Goal: Navigation & Orientation: Understand site structure

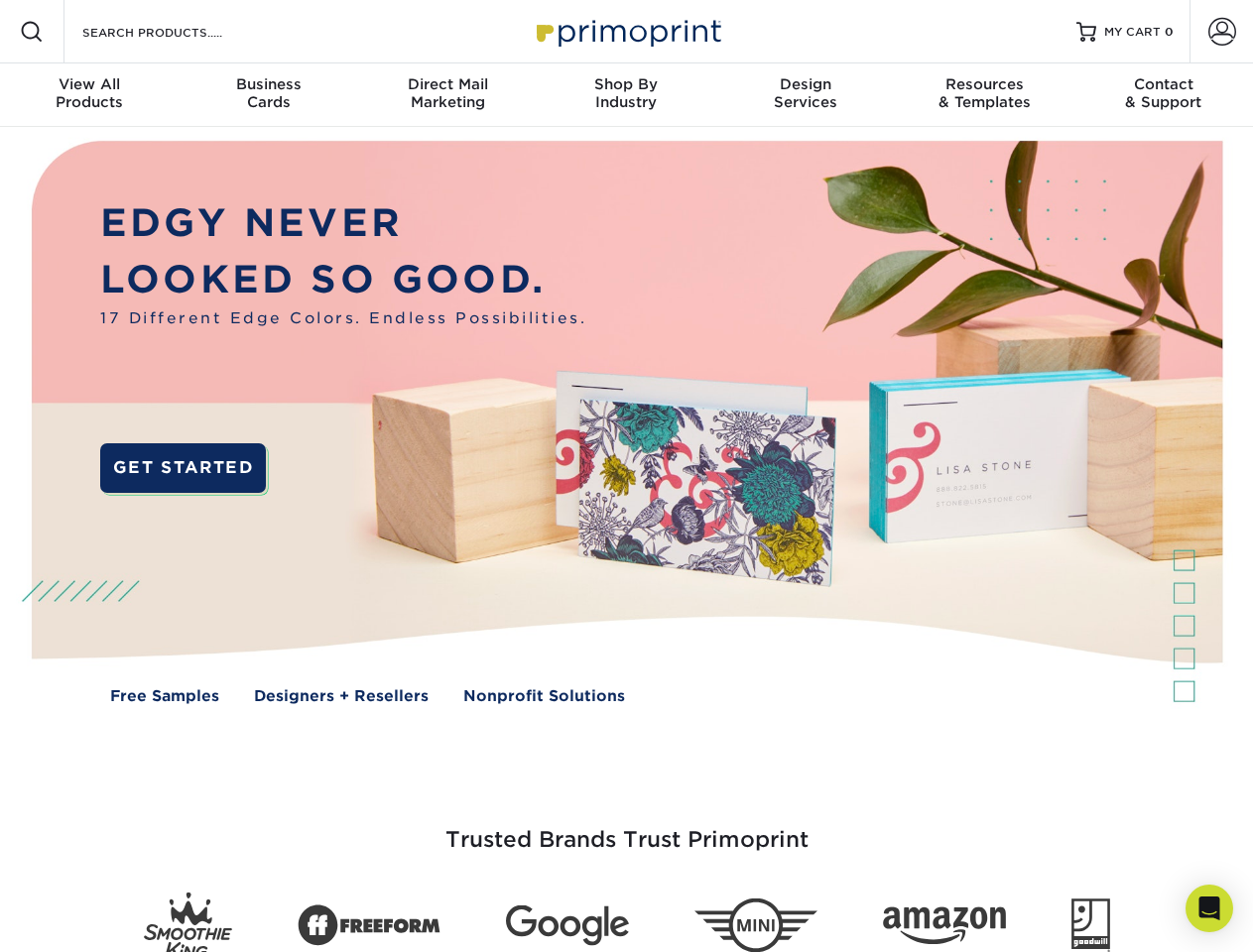
click at [626, 476] on img at bounding box center [626, 437] width 1240 height 620
click at [32, 32] on span at bounding box center [32, 32] width 24 height 24
click at [1221, 32] on span at bounding box center [1222, 32] width 28 height 28
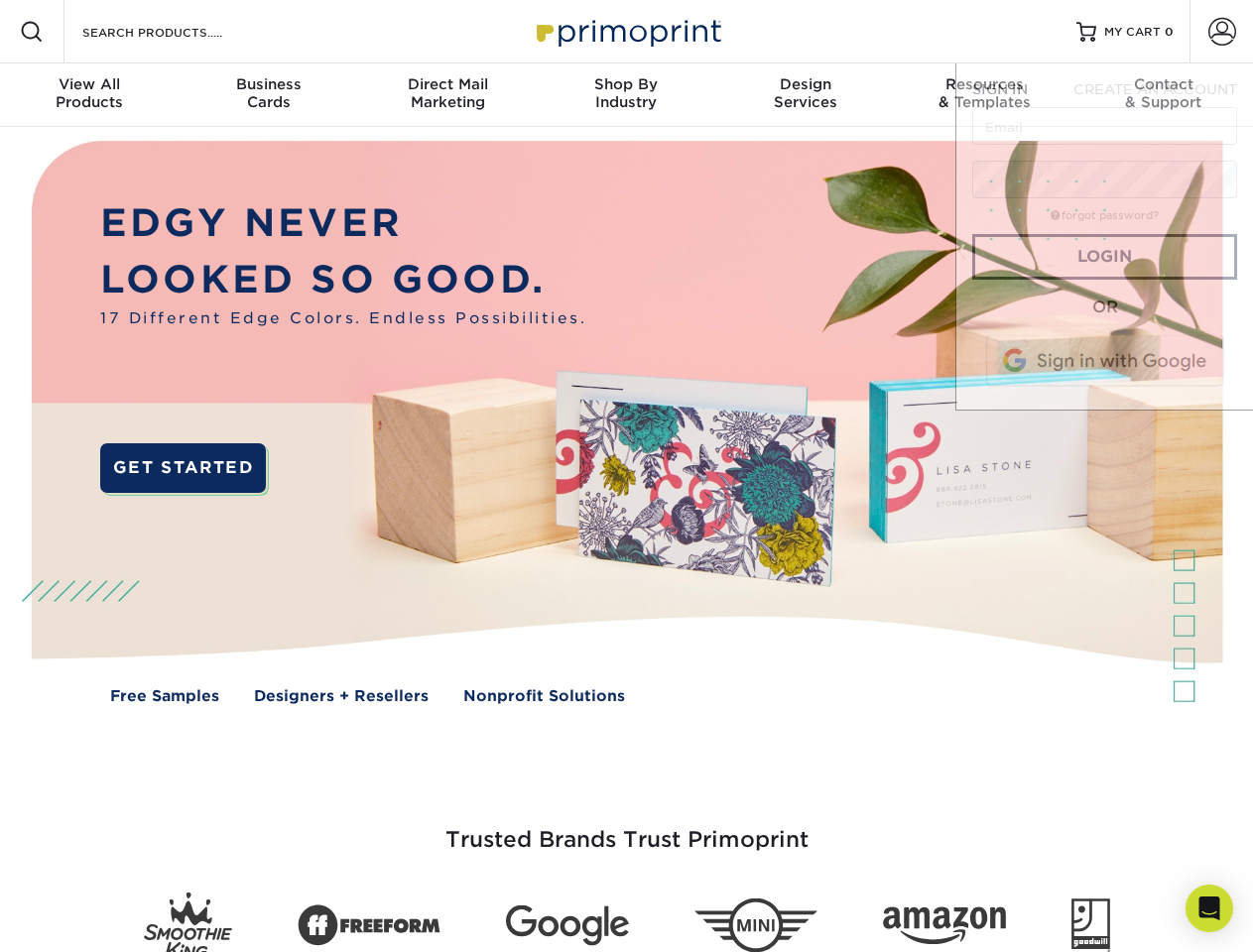
click at [89, 95] on div "View All Products" at bounding box center [89, 93] width 179 height 36
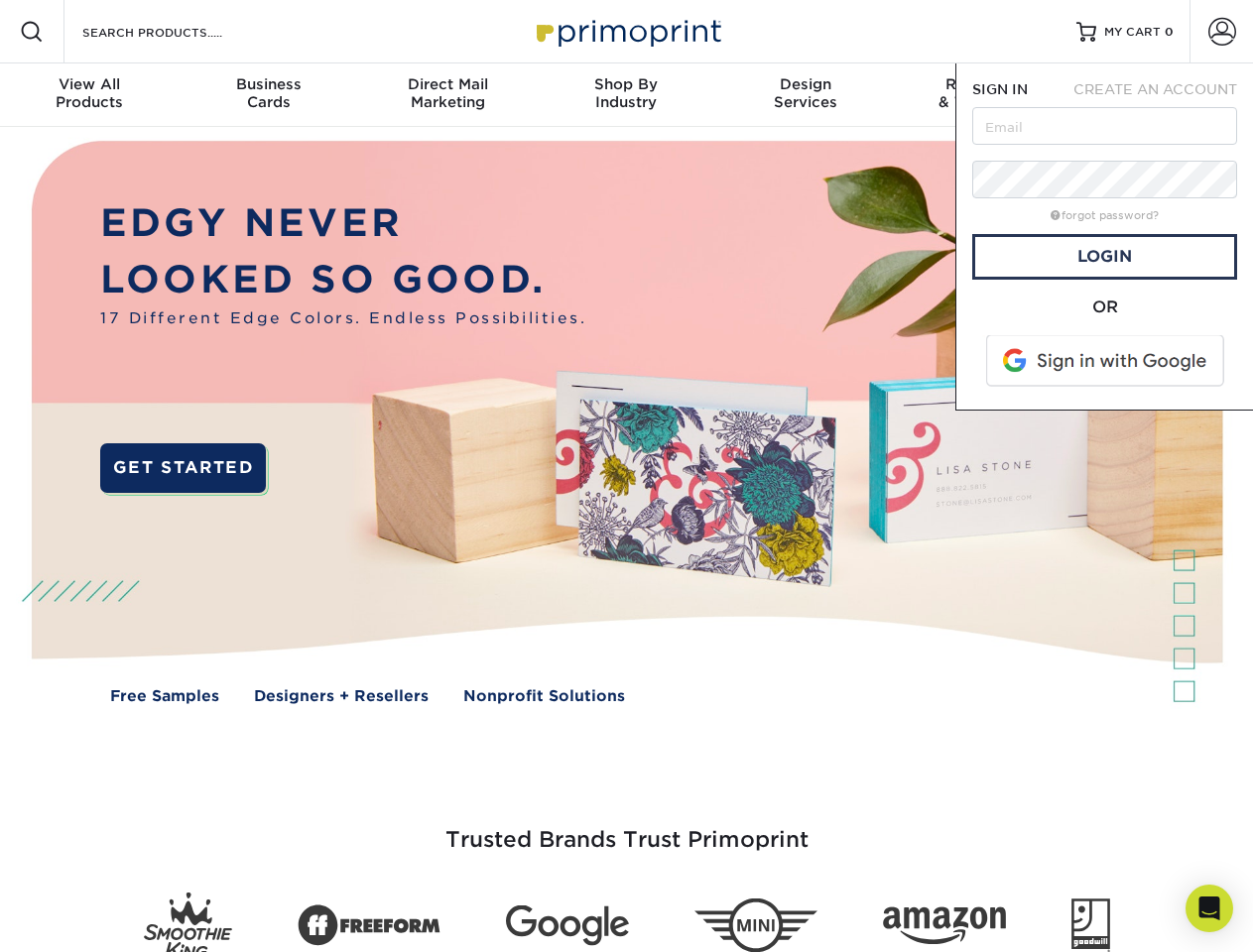
click at [268, 95] on div "Business Cards" at bounding box center [268, 93] width 179 height 36
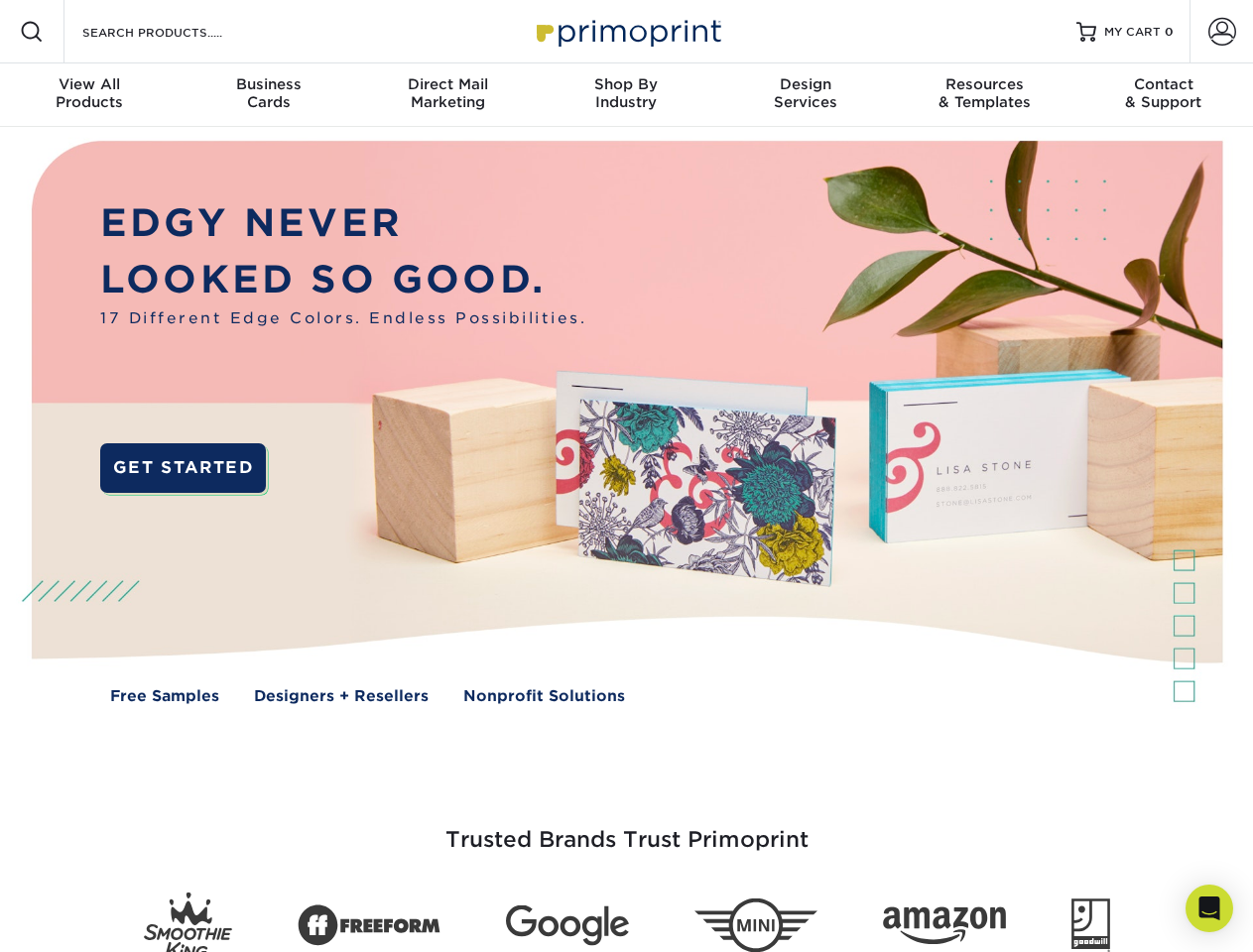
click at [448, 95] on div "Direct Mail Marketing" at bounding box center [447, 93] width 179 height 36
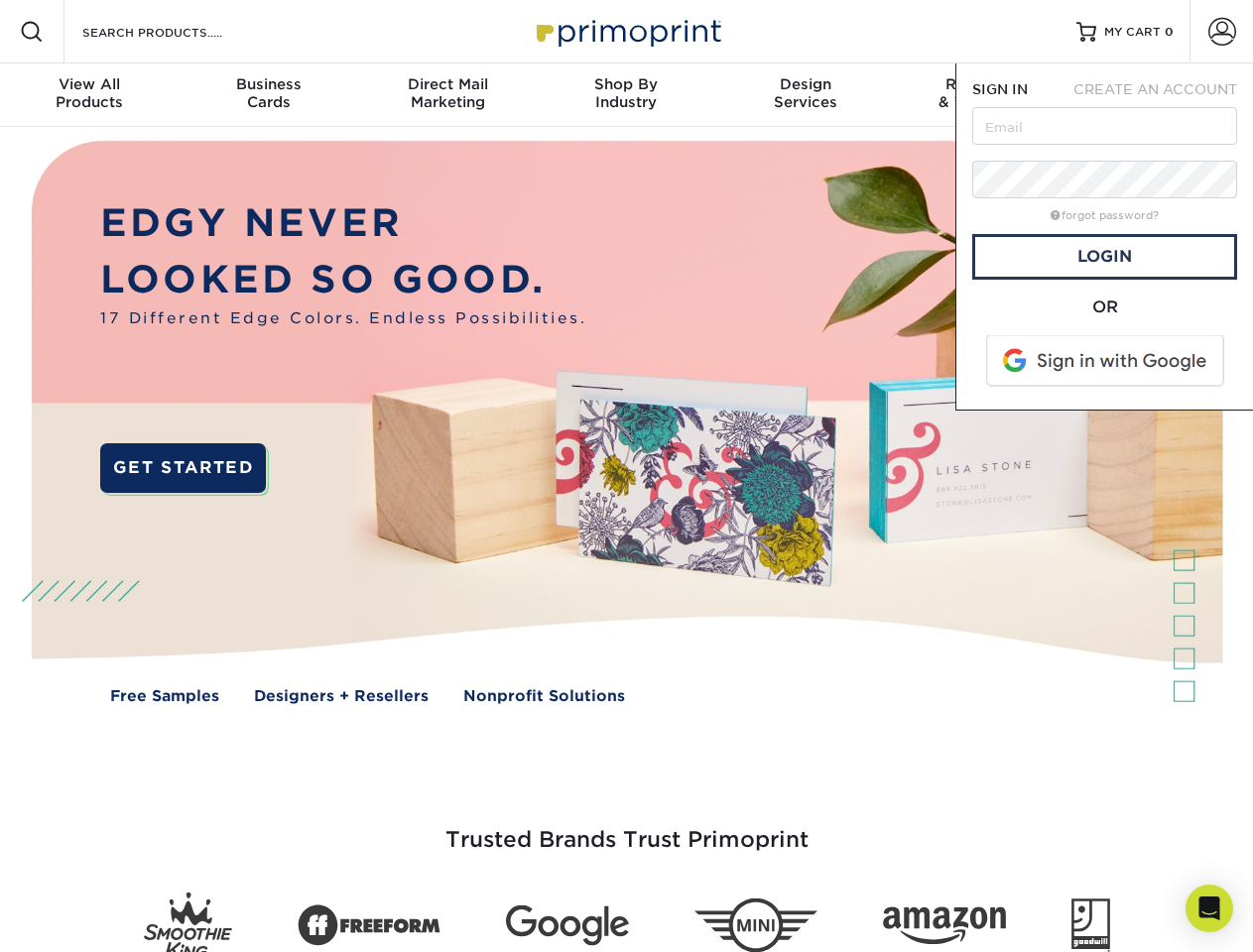
click at [626, 95] on div "Shop By Industry" at bounding box center [626, 93] width 179 height 36
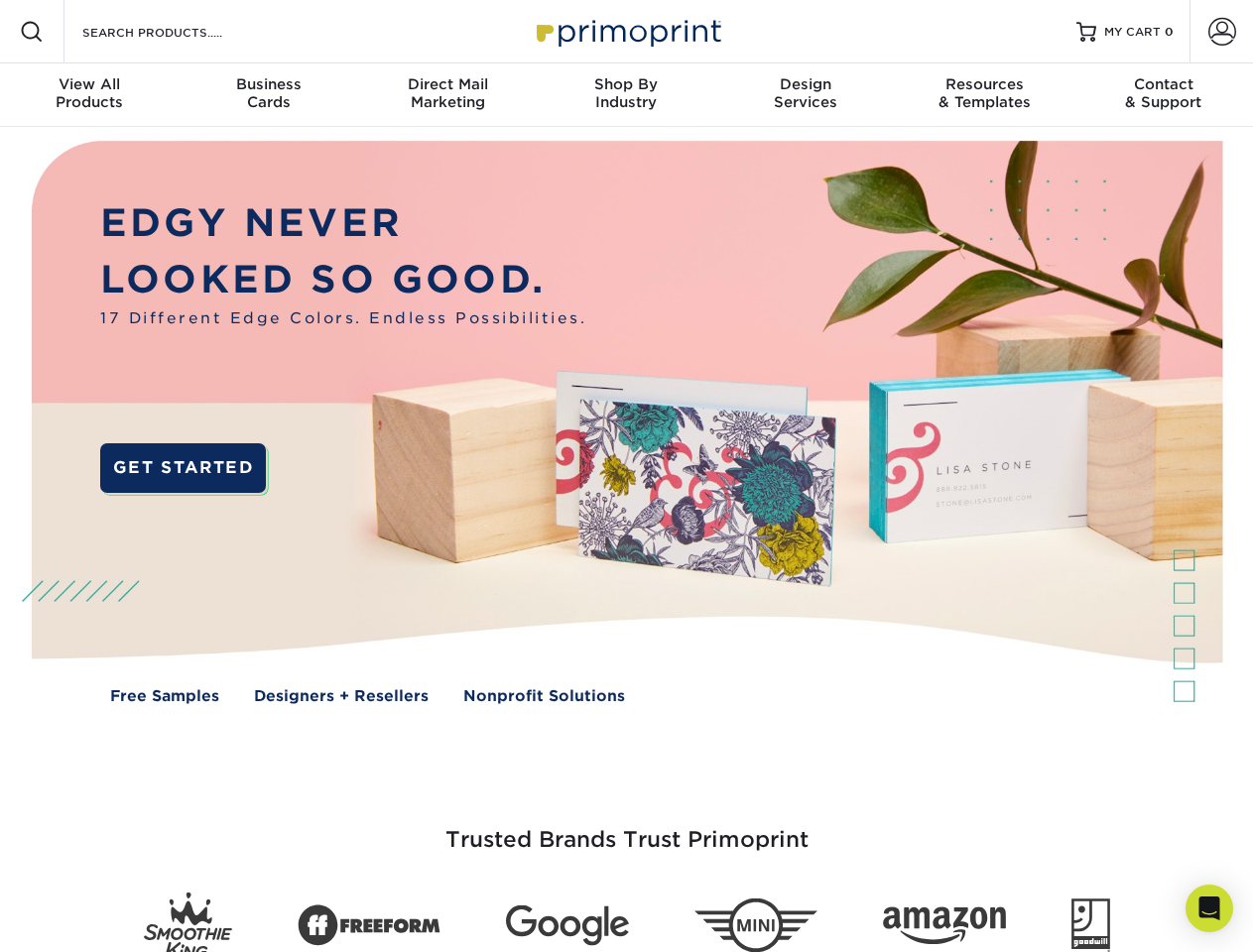
click at [805, 95] on div "Design Services" at bounding box center [805, 93] width 179 height 36
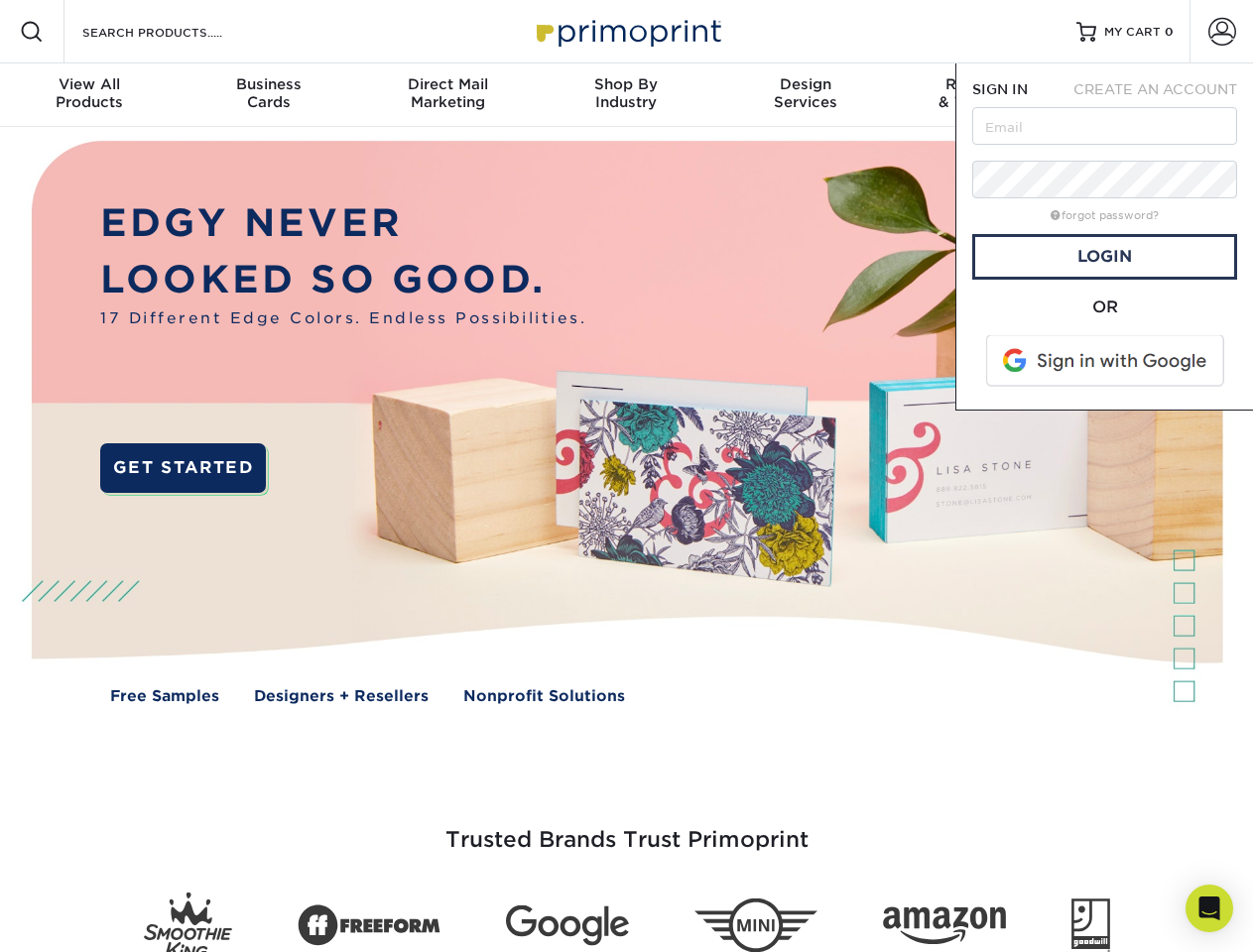
click at [984, 95] on span "SIGN IN" at bounding box center [1000, 89] width 56 height 16
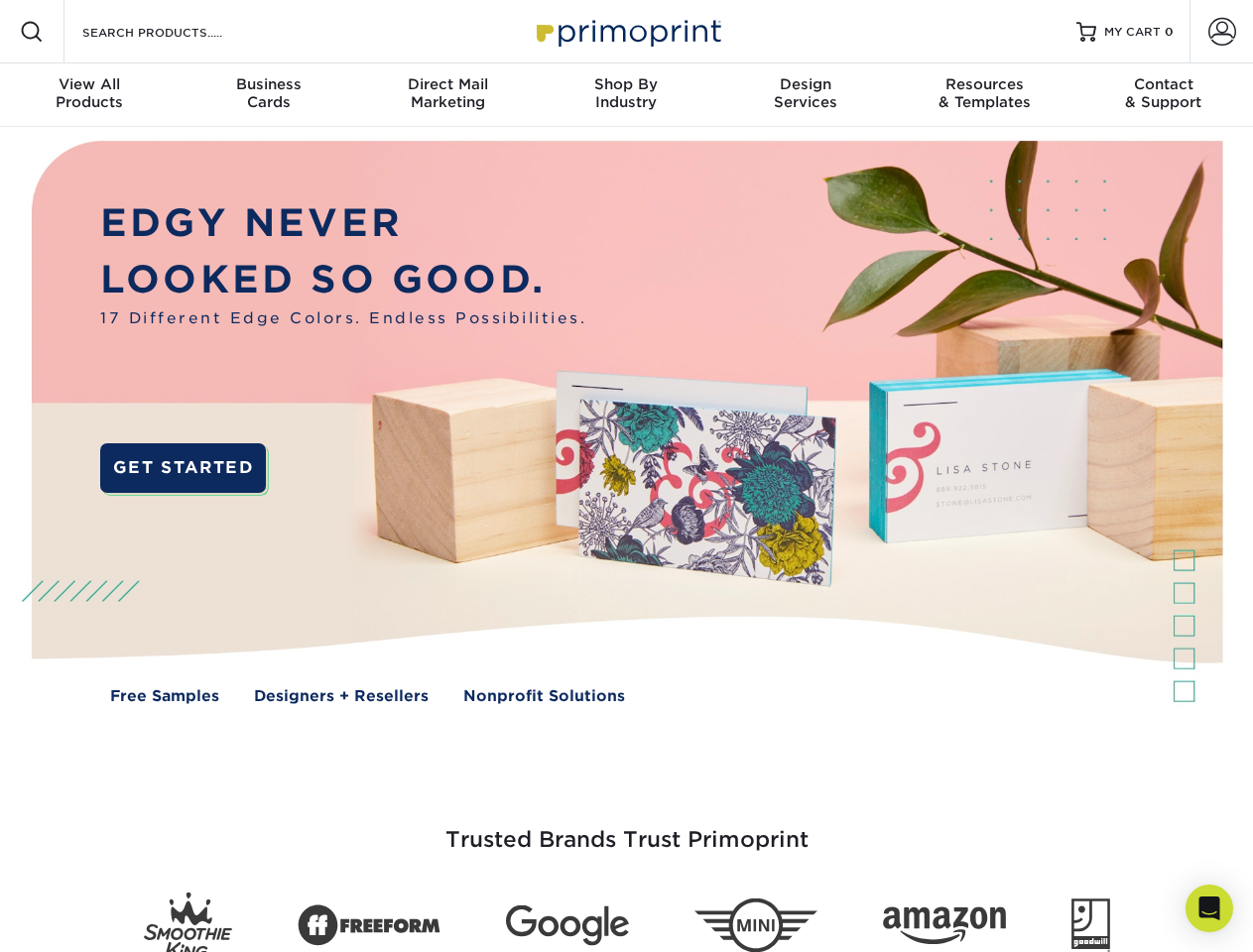
click at [1164, 95] on div "Contact & Support" at bounding box center [1163, 93] width 179 height 36
